Goal: Task Accomplishment & Management: Manage account settings

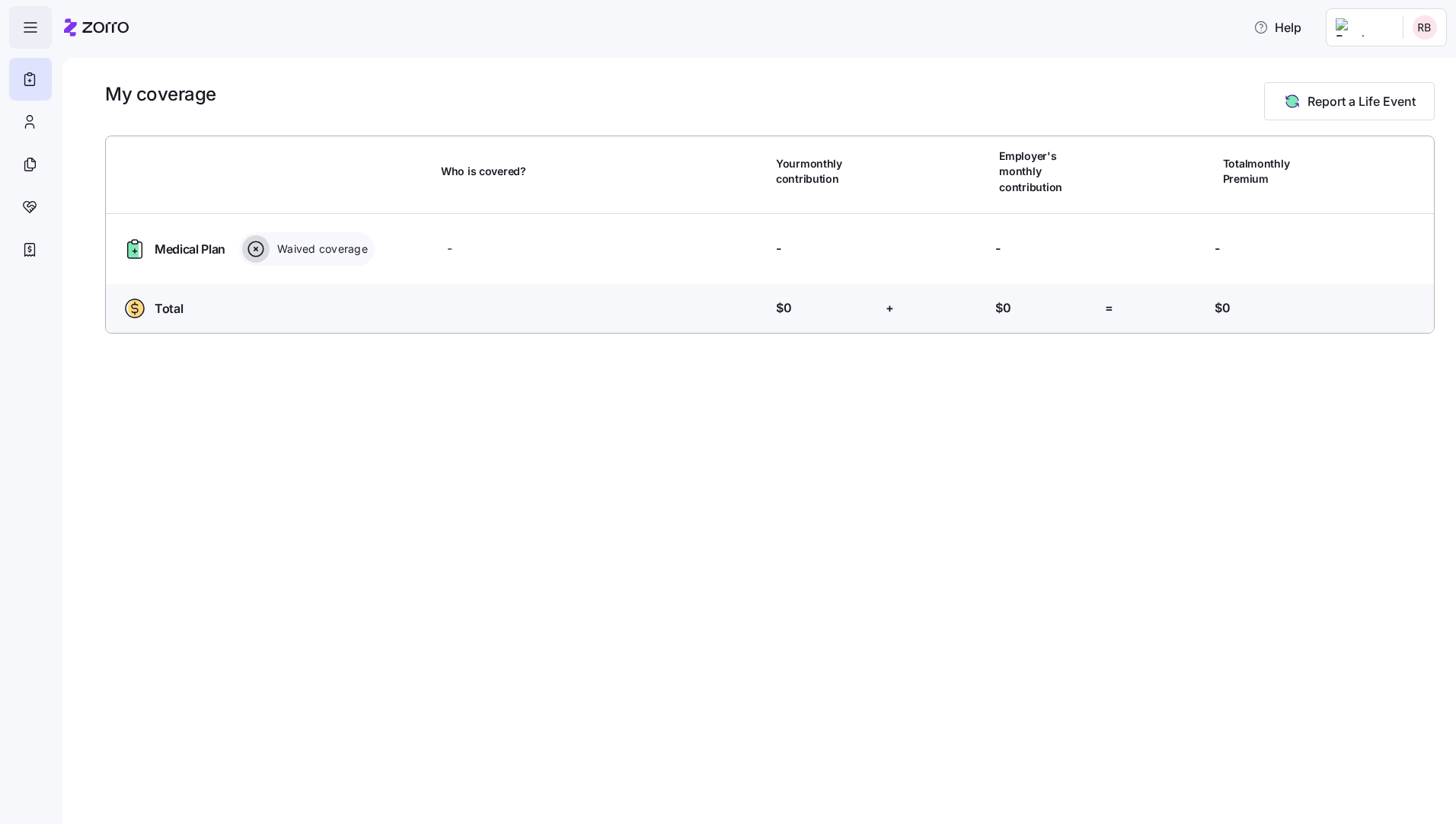
click at [14, 28] on span "button" at bounding box center [31, 27] width 41 height 41
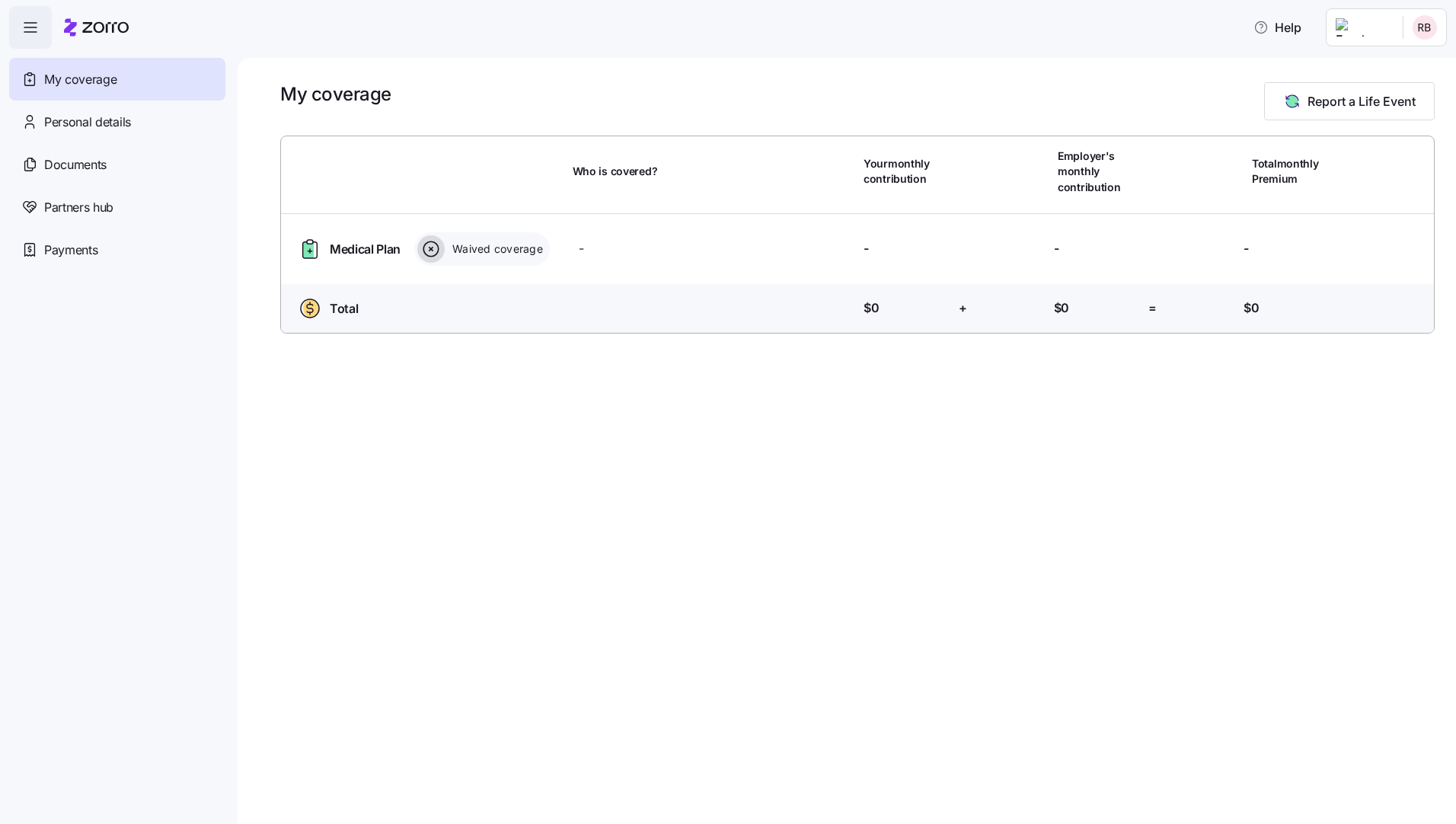
click at [291, 93] on h1 "My coverage" at bounding box center [335, 94] width 111 height 24
click at [110, 76] on span "My coverage" at bounding box center [80, 80] width 72 height 19
click at [1318, 22] on html "Help My coverage Personal details Documents Partners hub Payments My coverage R…" at bounding box center [728, 408] width 1456 height 816
click at [1381, 64] on div "Admin view" at bounding box center [1373, 69] width 79 height 17
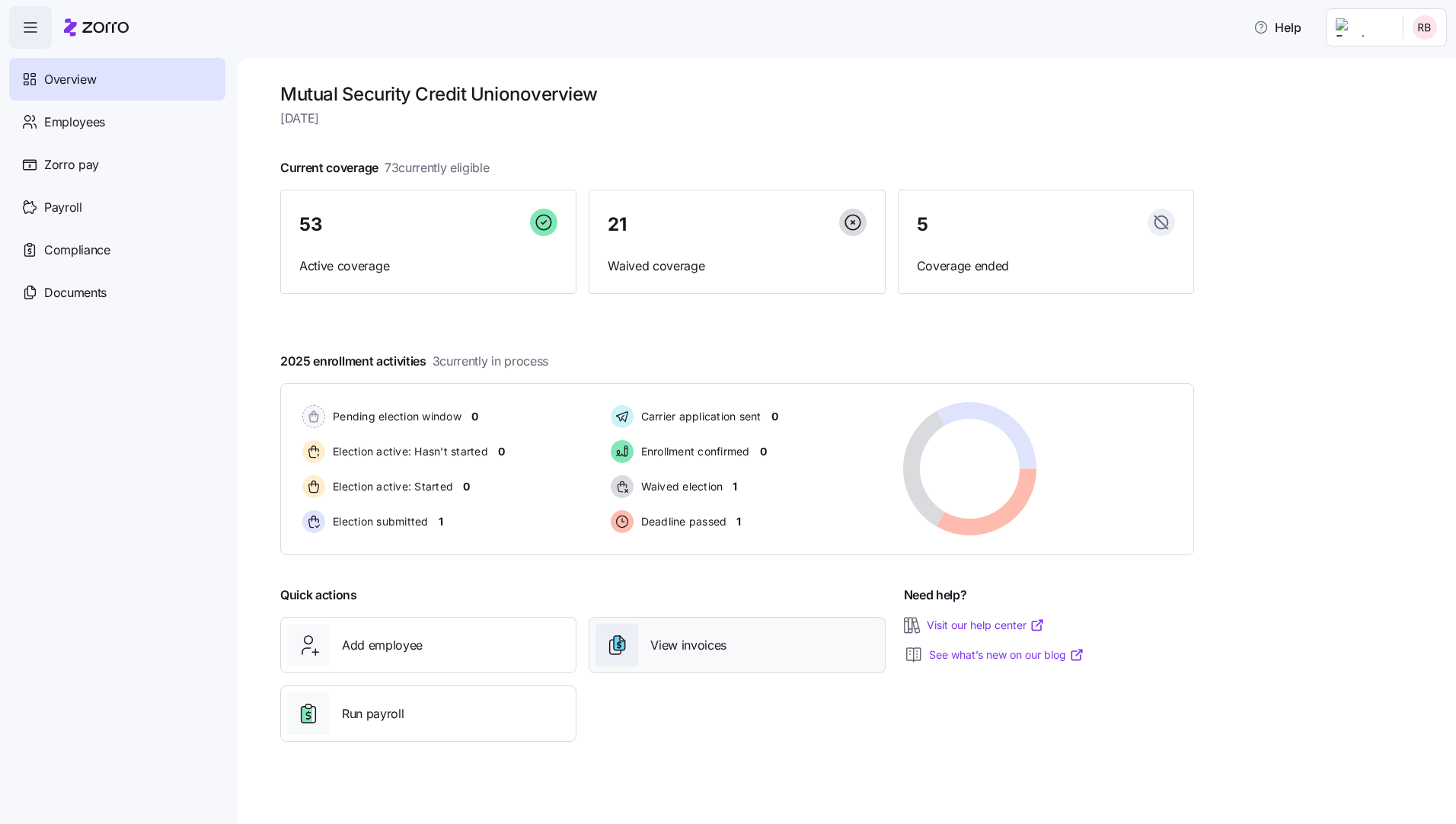
click at [666, 646] on span "View invoices" at bounding box center [689, 646] width 76 height 19
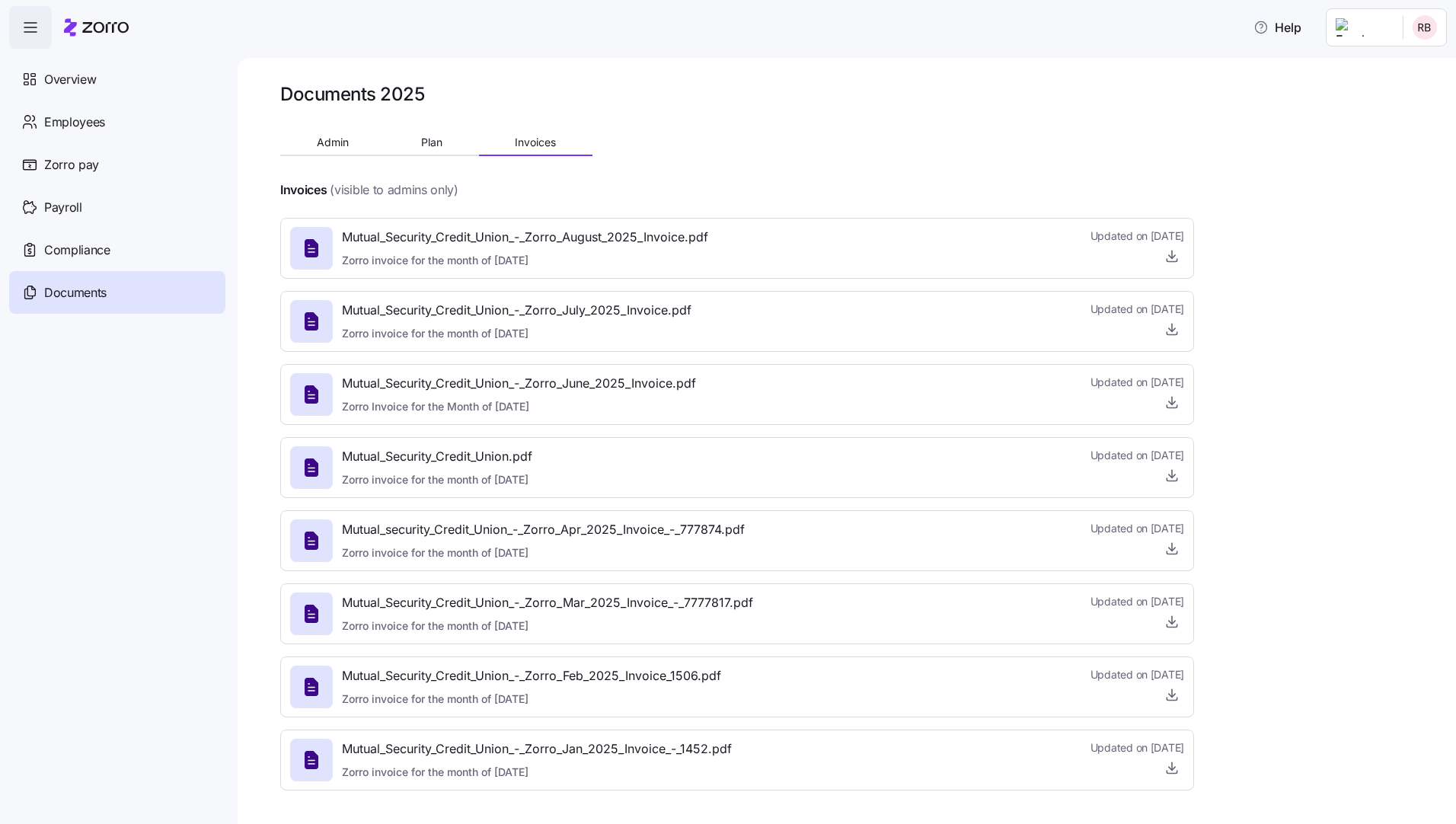
click at [418, 260] on span "Zorro invoice for the month of [DATE]" at bounding box center [525, 261] width 366 height 15
click at [315, 247] on icon at bounding box center [312, 249] width 14 height 19
click at [1169, 255] on icon "button" at bounding box center [1172, 256] width 15 height 15
click at [72, 115] on span "Employees" at bounding box center [75, 122] width 61 height 19
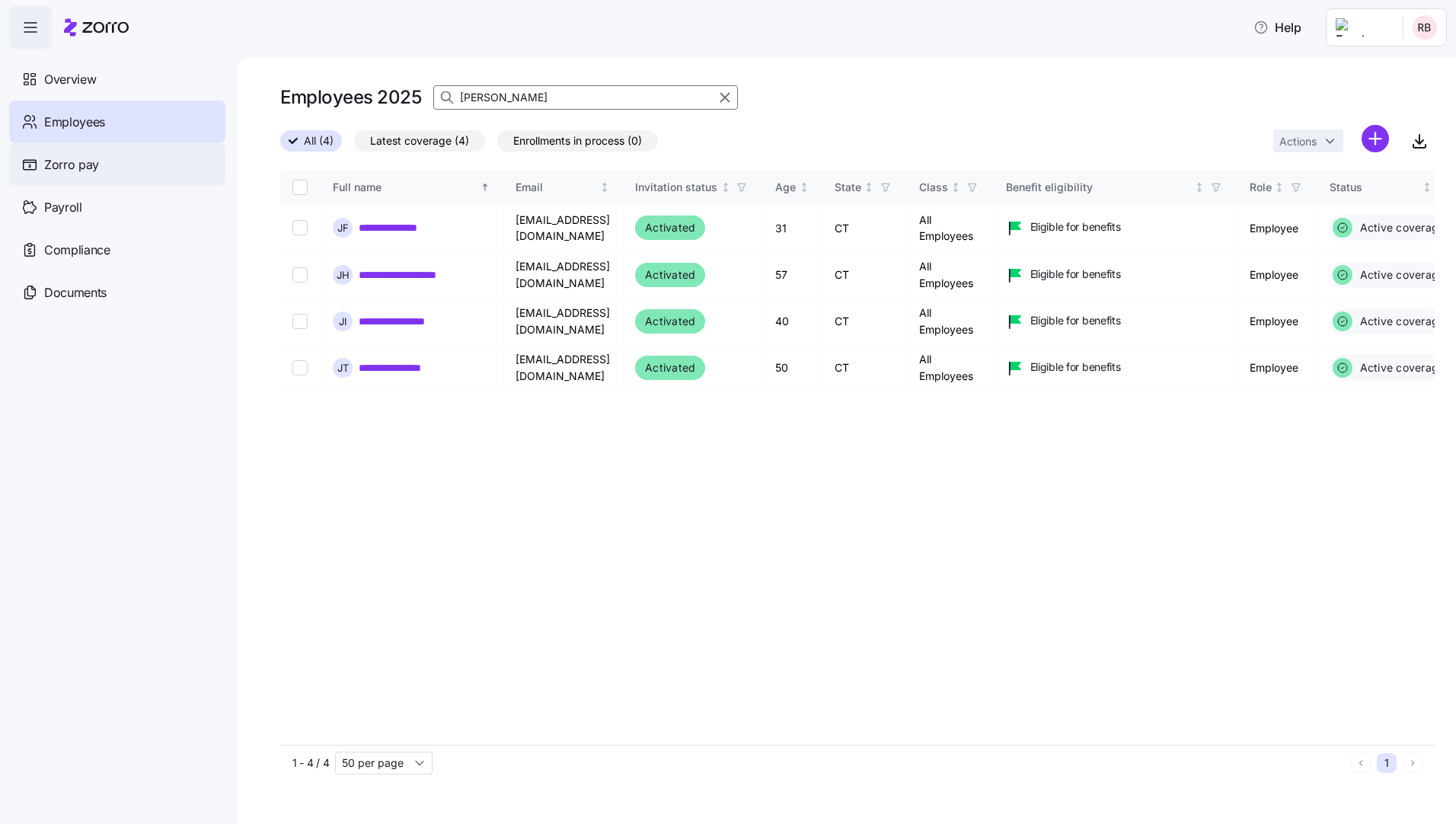
click at [59, 163] on span "Zorro pay" at bounding box center [71, 165] width 55 height 19
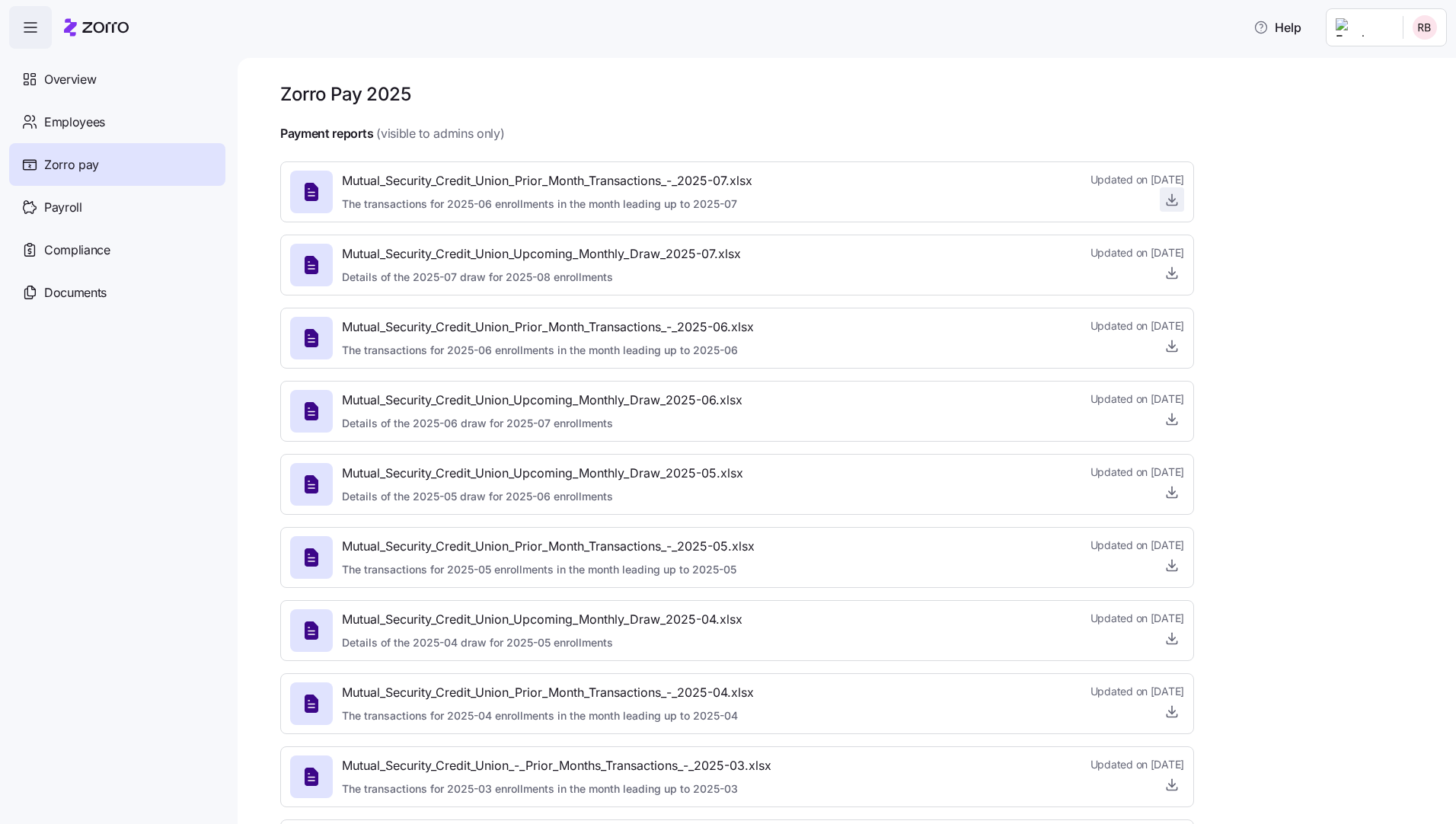
click at [1169, 203] on icon "button" at bounding box center [1172, 200] width 15 height 15
click at [1169, 277] on icon "button" at bounding box center [1172, 273] width 15 height 15
click at [71, 297] on span "Documents" at bounding box center [76, 293] width 63 height 19
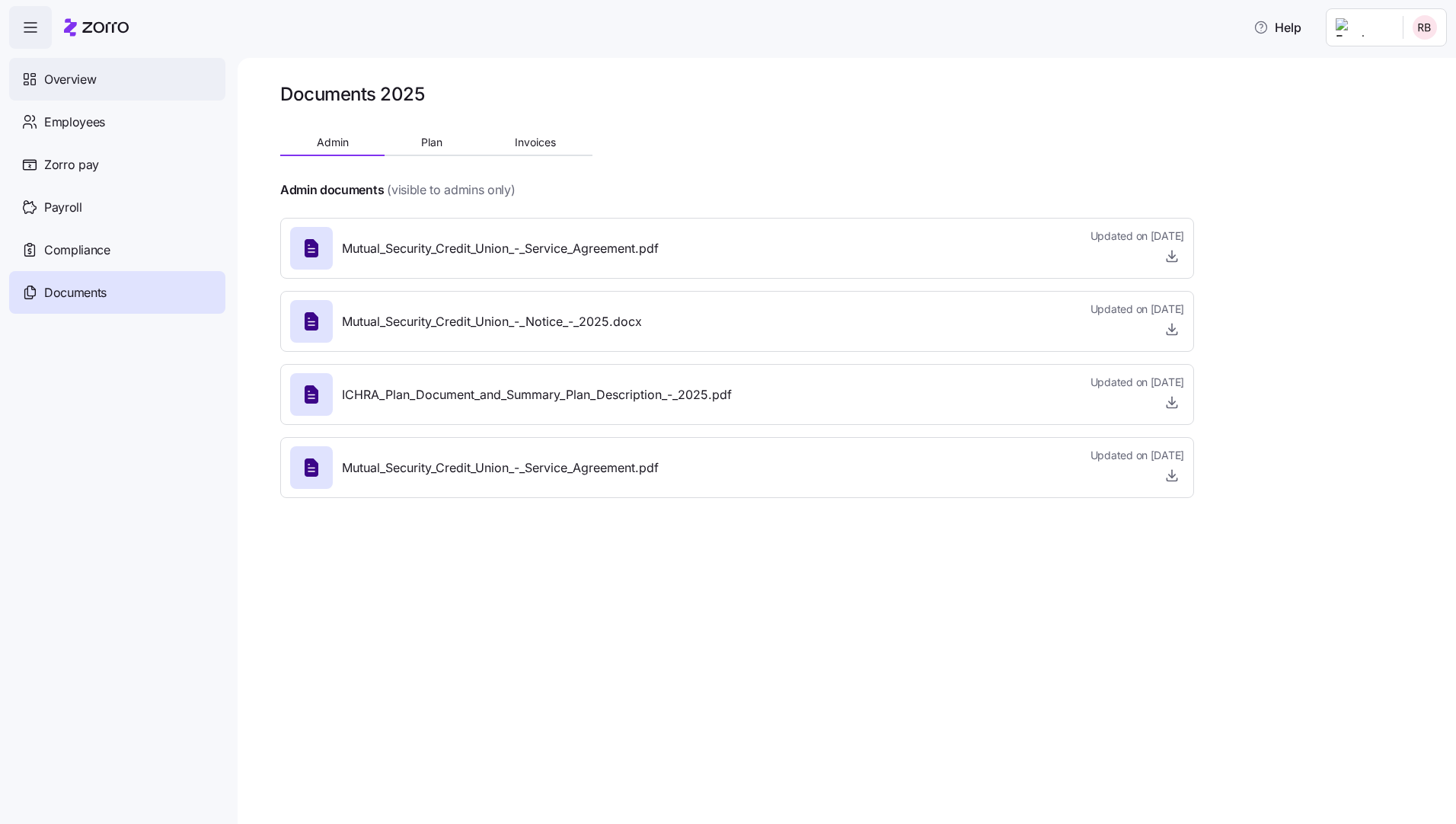
click at [71, 76] on span "Overview" at bounding box center [70, 80] width 52 height 19
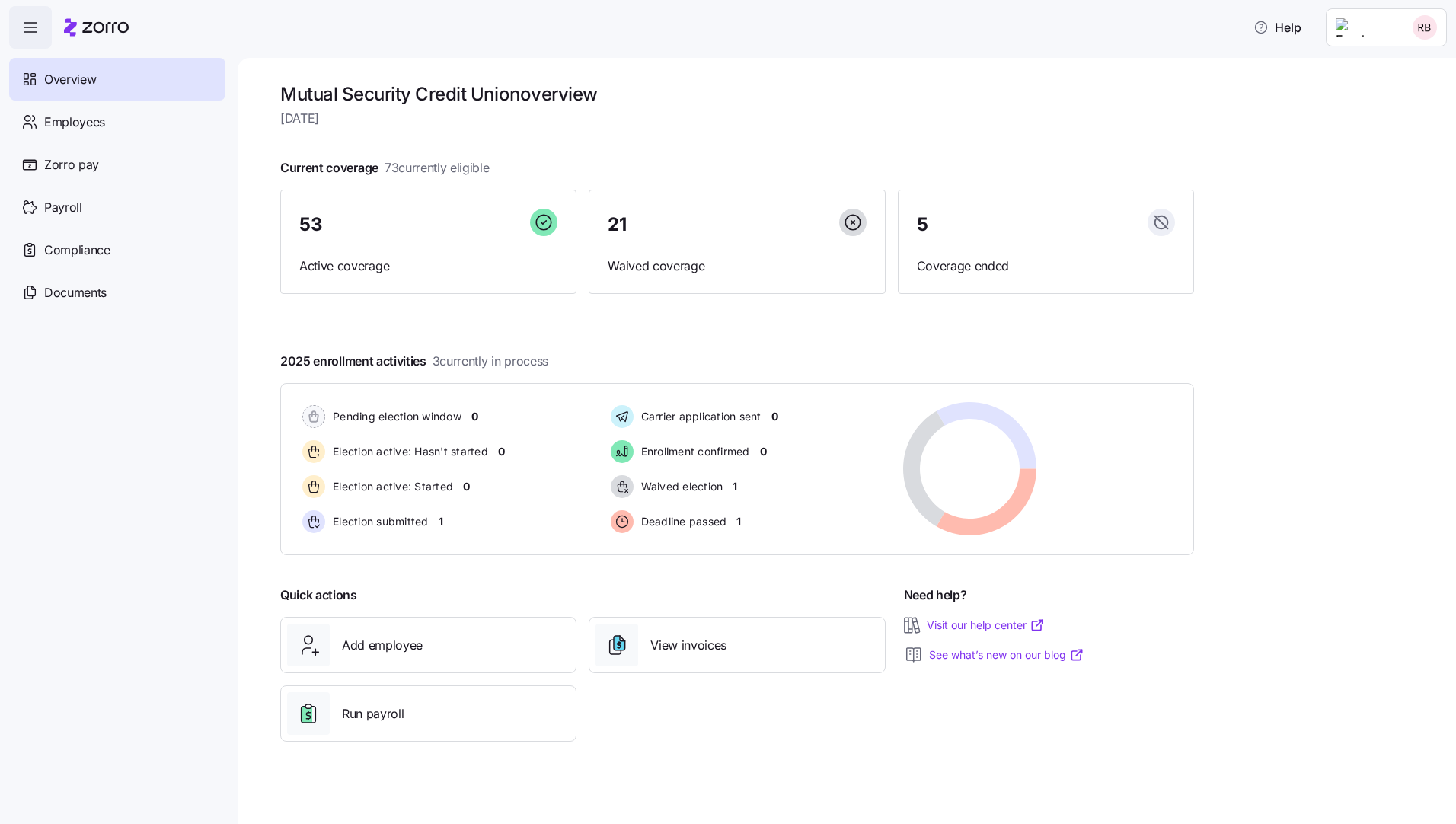
click at [14, 22] on span "button" at bounding box center [31, 27] width 41 height 41
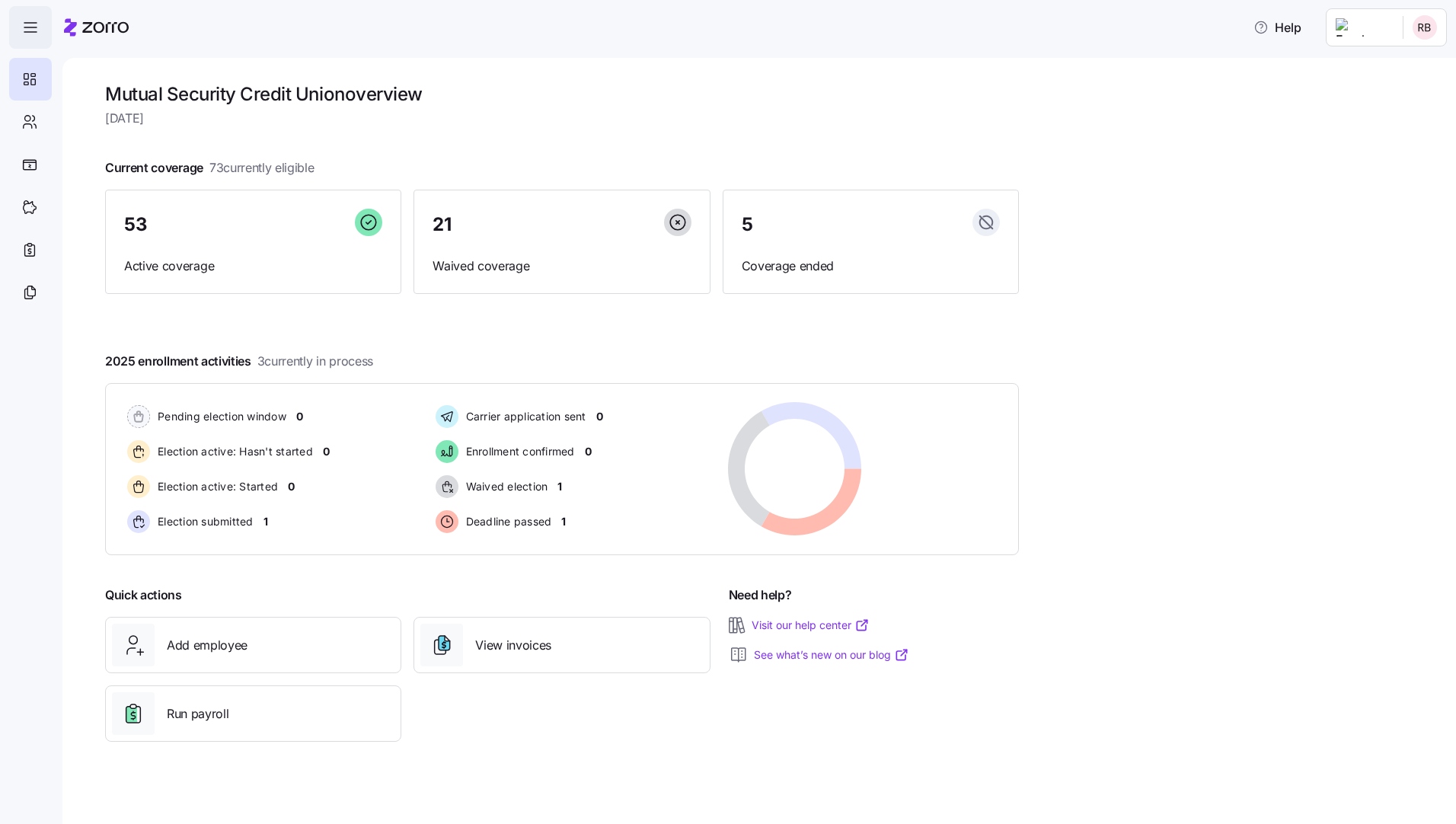
click at [25, 25] on icon "button" at bounding box center [31, 28] width 19 height 19
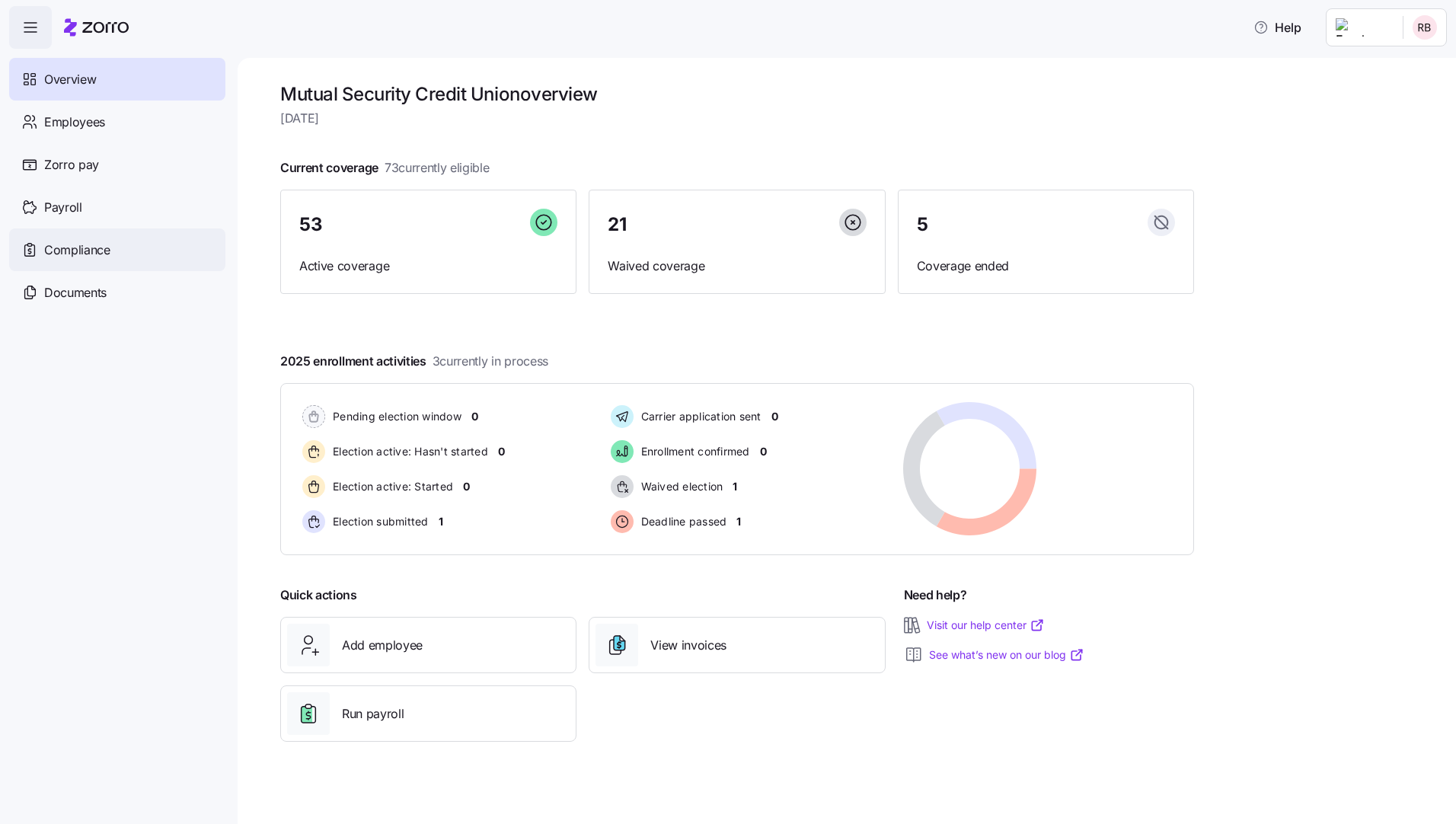
click at [76, 247] on span "Compliance" at bounding box center [77, 250] width 66 height 19
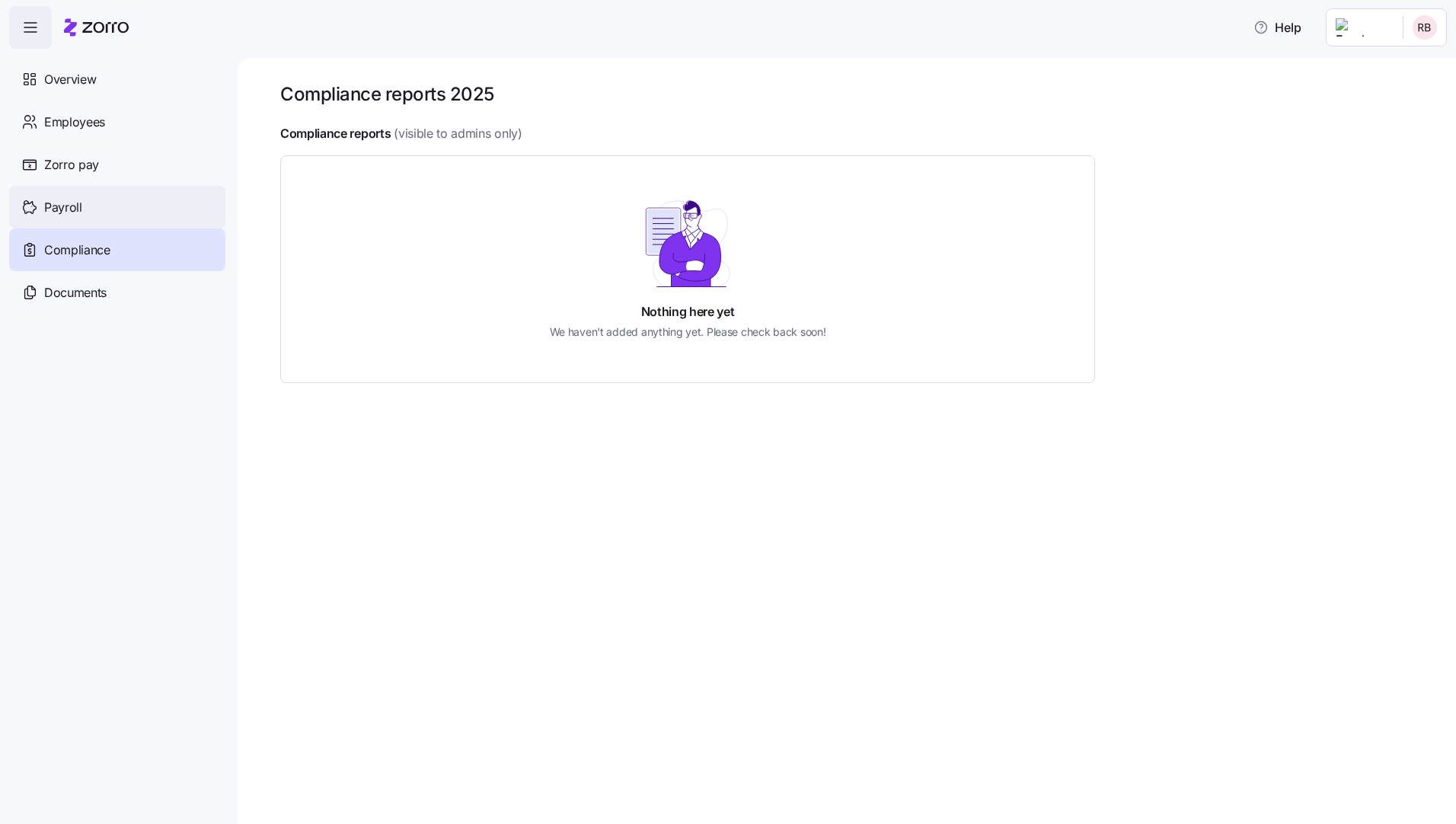
click at [48, 212] on span "Payroll" at bounding box center [63, 207] width 38 height 19
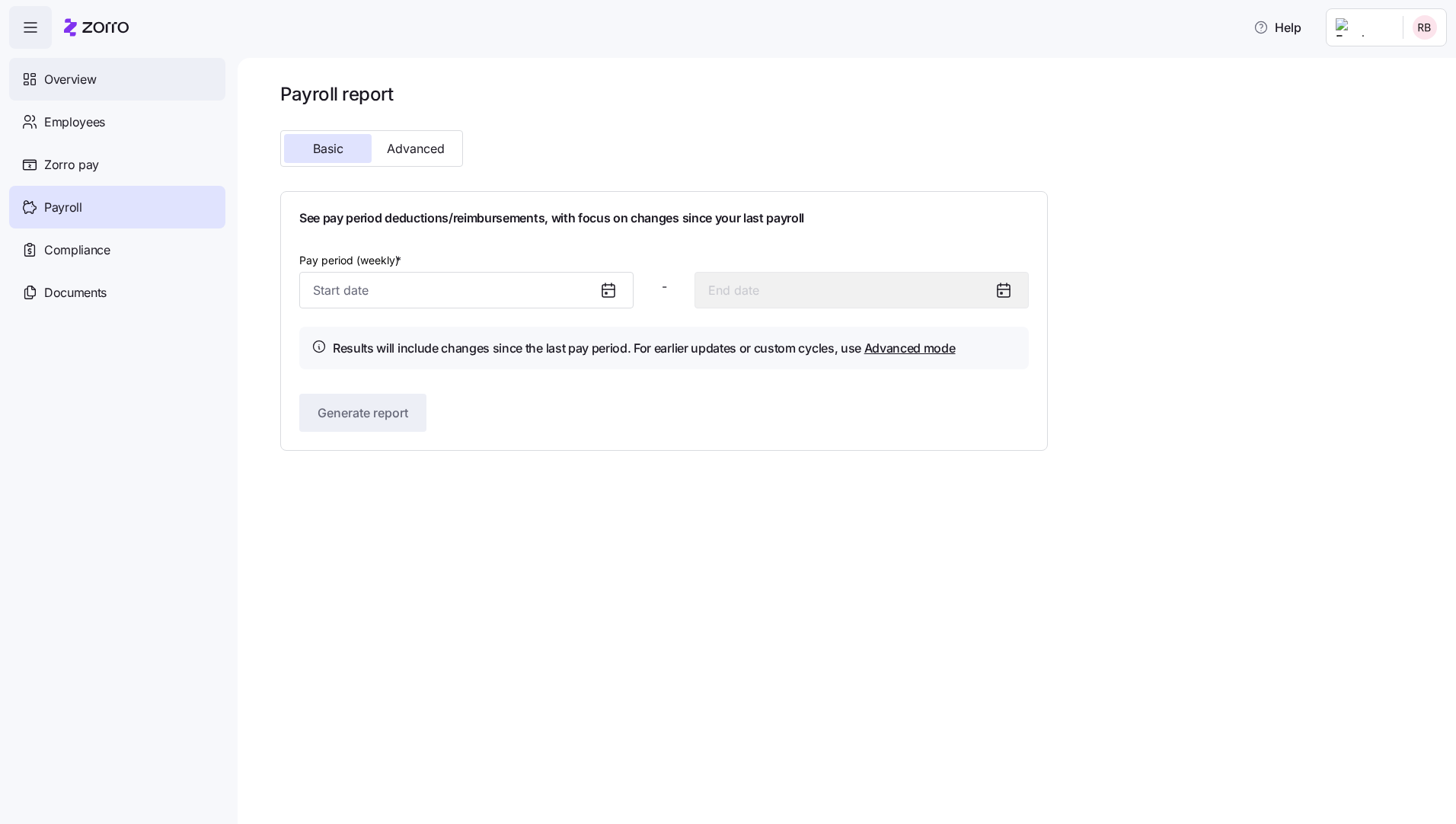
click at [71, 76] on span "Overview" at bounding box center [70, 80] width 52 height 19
